Goal: Information Seeking & Learning: Learn about a topic

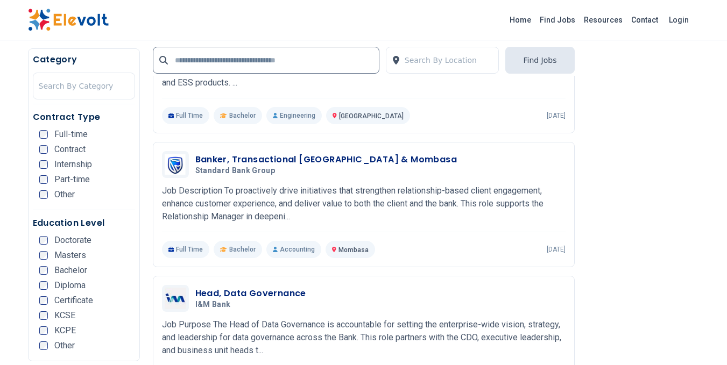
scroll to position [484, 0]
drag, startPoint x: 0, startPoint y: 0, endPoint x: 302, endPoint y: 61, distance: 307.8
click at [302, 61] on input "text" at bounding box center [266, 60] width 226 height 27
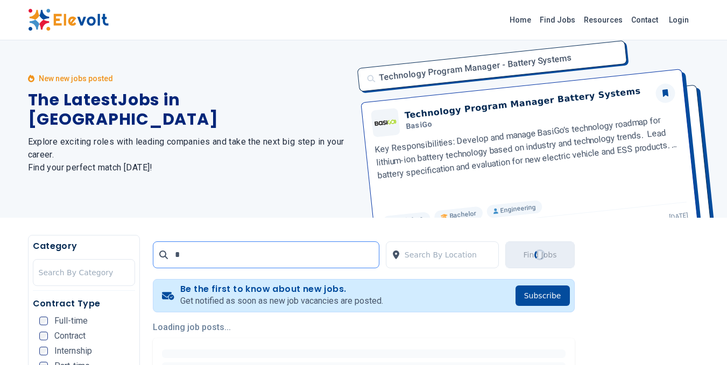
scroll to position [0, 0]
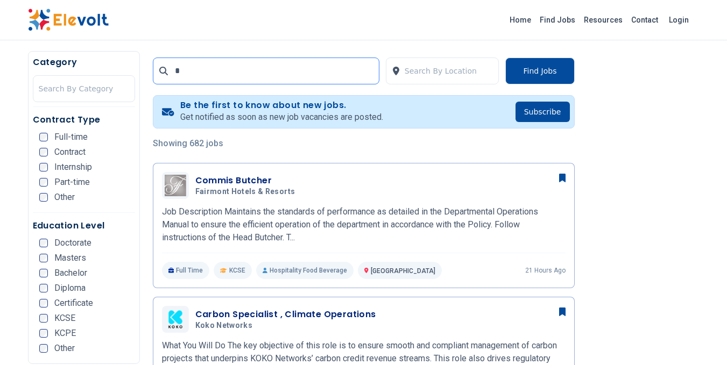
scroll to position [195, 0]
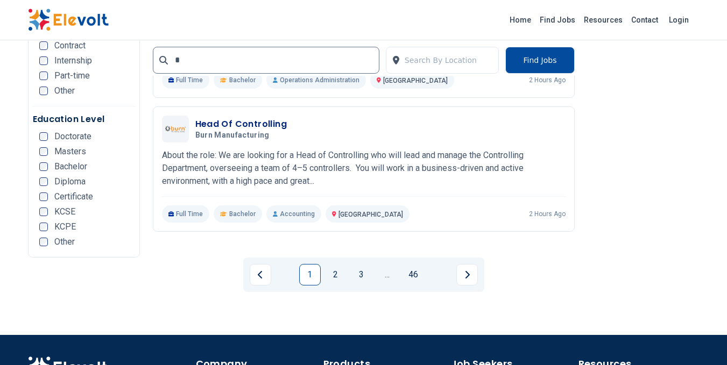
scroll to position [2294, 0]
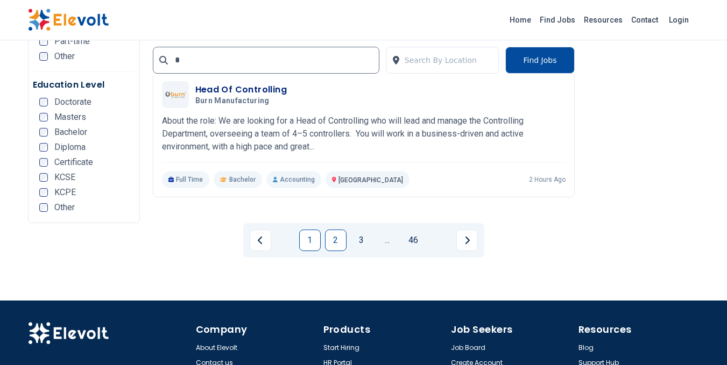
click at [344, 244] on link "2" at bounding box center [336, 241] width 22 height 22
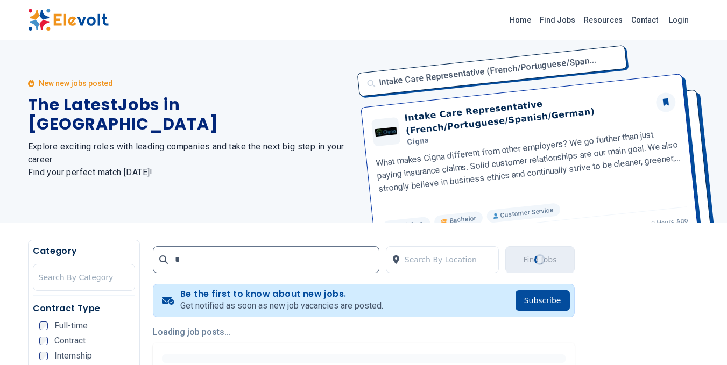
scroll to position [0, 0]
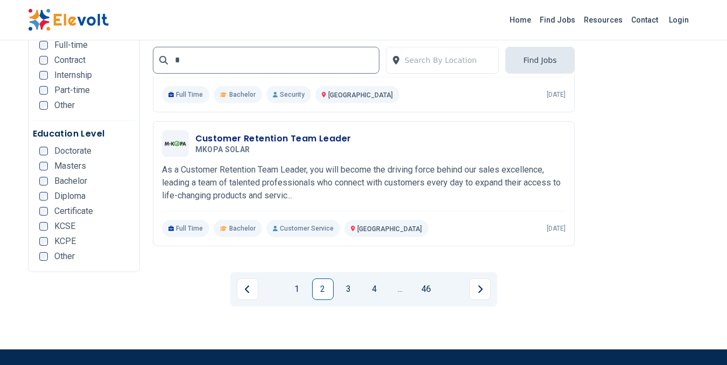
scroll to position [2242, 0]
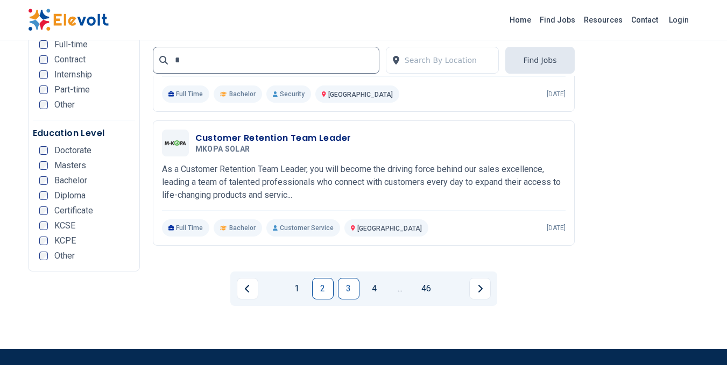
click at [351, 289] on link "3" at bounding box center [349, 289] width 22 height 22
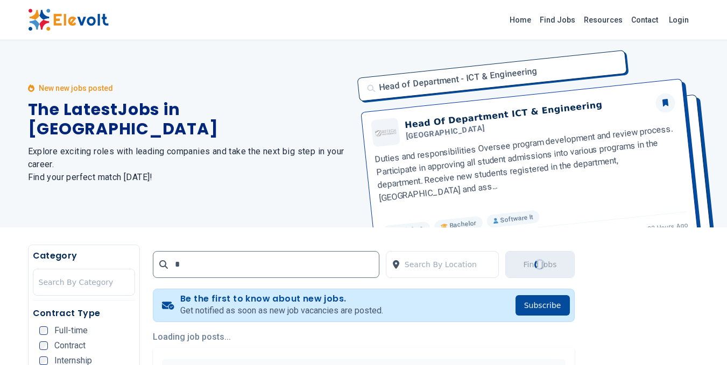
scroll to position [0, 0]
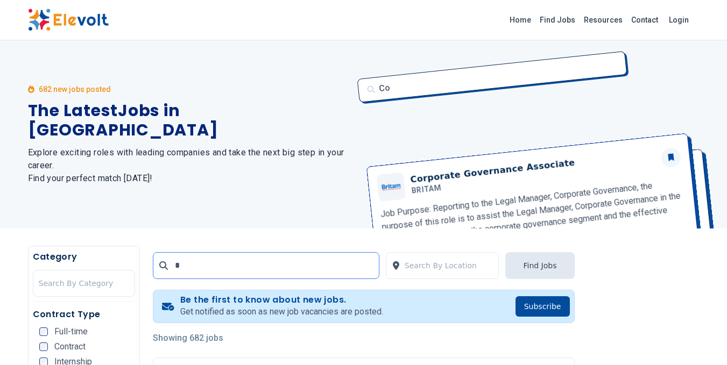
click at [308, 271] on input "text" at bounding box center [266, 265] width 226 height 27
